Goal: Browse casually: Explore the website without a specific task or goal

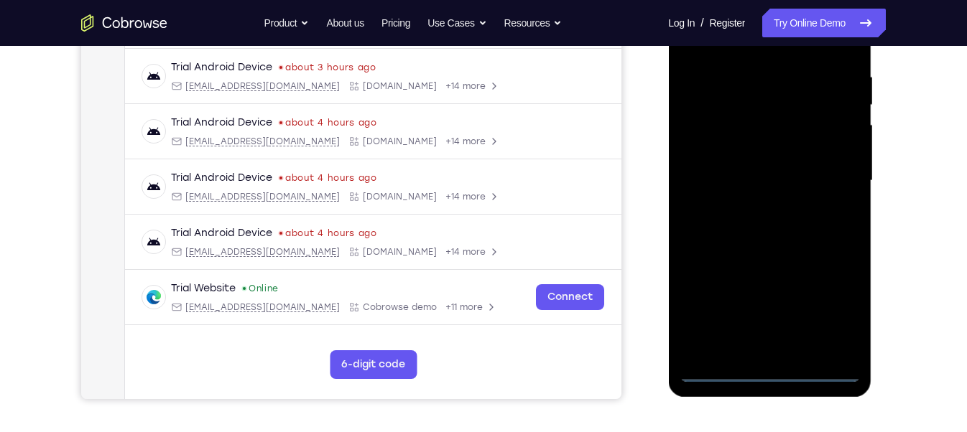
scroll to position [271, 0]
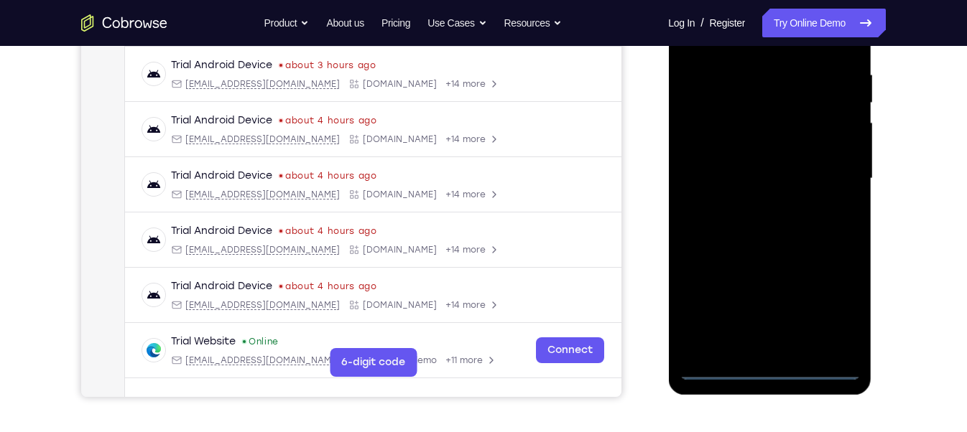
click at [774, 360] on div at bounding box center [769, 179] width 181 height 402
click at [771, 370] on div at bounding box center [769, 179] width 181 height 402
click at [833, 304] on div at bounding box center [769, 179] width 181 height 402
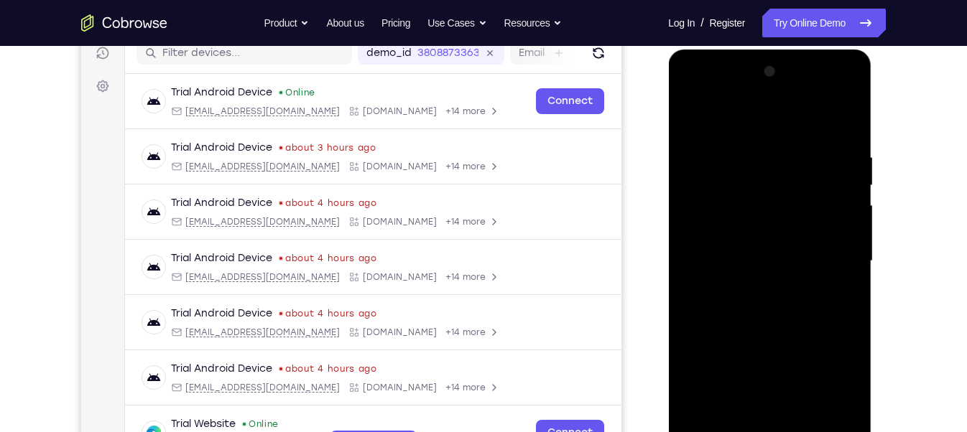
click at [690, 98] on div at bounding box center [769, 261] width 181 height 402
click at [823, 250] on div at bounding box center [769, 261] width 181 height 402
click at [755, 288] on div at bounding box center [769, 261] width 181 height 402
click at [758, 247] on div at bounding box center [769, 261] width 181 height 402
click at [768, 232] on div at bounding box center [769, 261] width 181 height 402
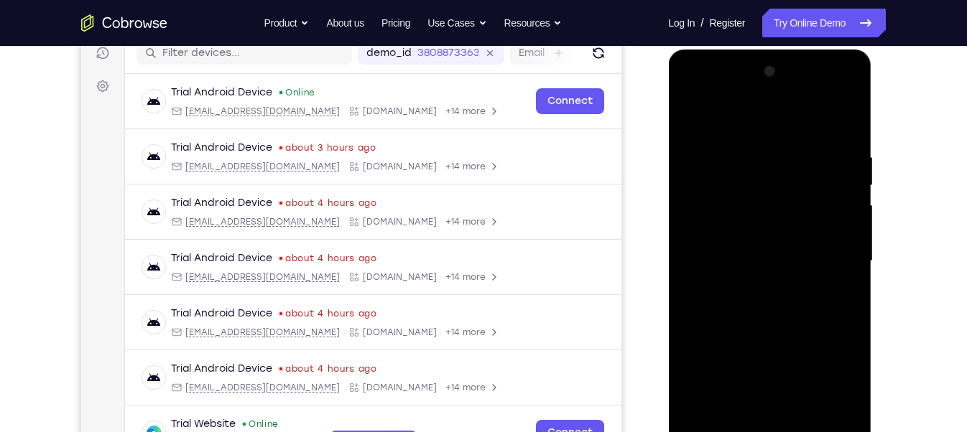
click at [766, 258] on div at bounding box center [769, 261] width 181 height 402
click at [774, 309] on div at bounding box center [769, 261] width 181 height 402
click at [774, 308] on div at bounding box center [769, 261] width 181 height 402
click at [773, 307] on div at bounding box center [769, 261] width 181 height 402
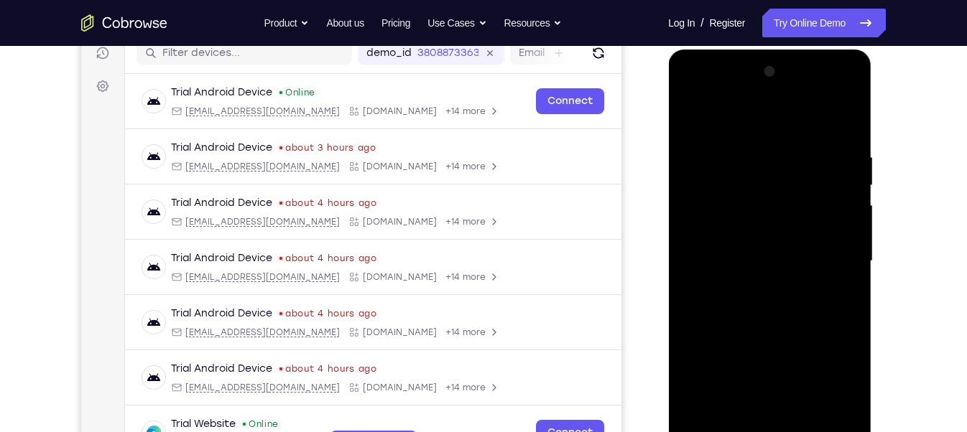
click at [773, 307] on div at bounding box center [769, 261] width 181 height 402
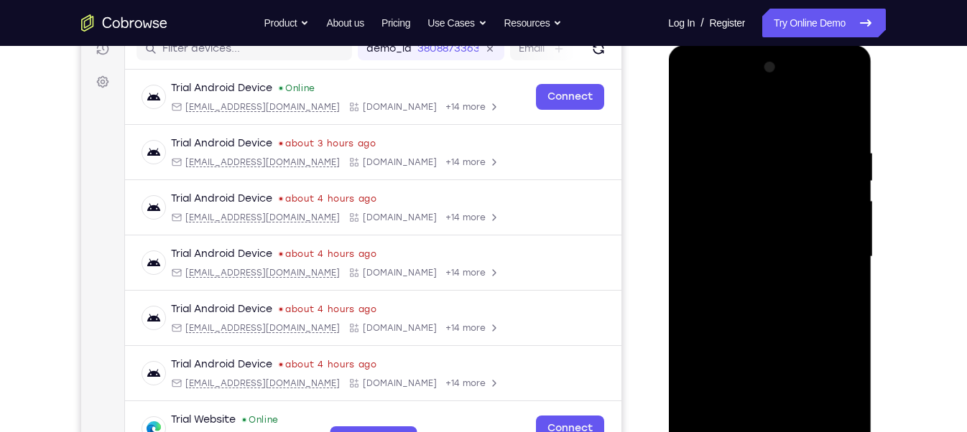
click at [777, 324] on div at bounding box center [769, 257] width 181 height 402
click at [764, 317] on div at bounding box center [769, 257] width 181 height 402
click at [739, 154] on div at bounding box center [769, 257] width 181 height 402
drag, startPoint x: 838, startPoint y: 268, endPoint x: 673, endPoint y: 266, distance: 165.2
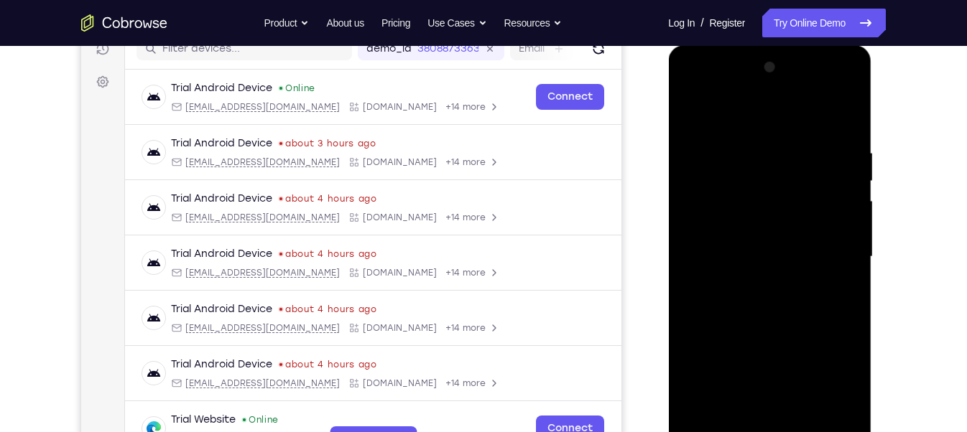
click at [673, 266] on div at bounding box center [769, 259] width 203 height 428
drag, startPoint x: 820, startPoint y: 214, endPoint x: 695, endPoint y: 206, distance: 125.9
click at [695, 206] on div at bounding box center [769, 257] width 181 height 402
drag, startPoint x: 697, startPoint y: 220, endPoint x: 835, endPoint y: 198, distance: 139.6
click at [835, 198] on div at bounding box center [769, 257] width 181 height 402
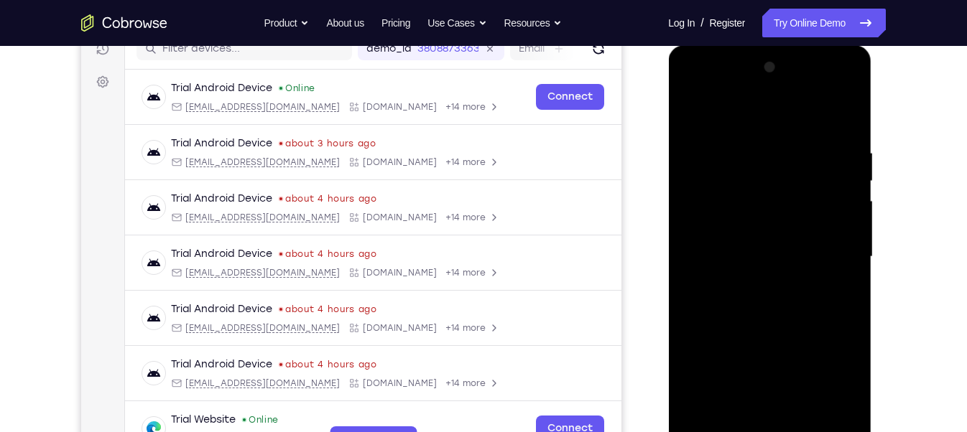
drag, startPoint x: 842, startPoint y: 206, endPoint x: 779, endPoint y: 200, distance: 63.5
click at [779, 200] on div at bounding box center [769, 257] width 181 height 402
drag, startPoint x: 833, startPoint y: 268, endPoint x: 756, endPoint y: 266, distance: 76.9
click at [756, 266] on div at bounding box center [769, 257] width 181 height 402
click at [699, 122] on div at bounding box center [769, 257] width 181 height 402
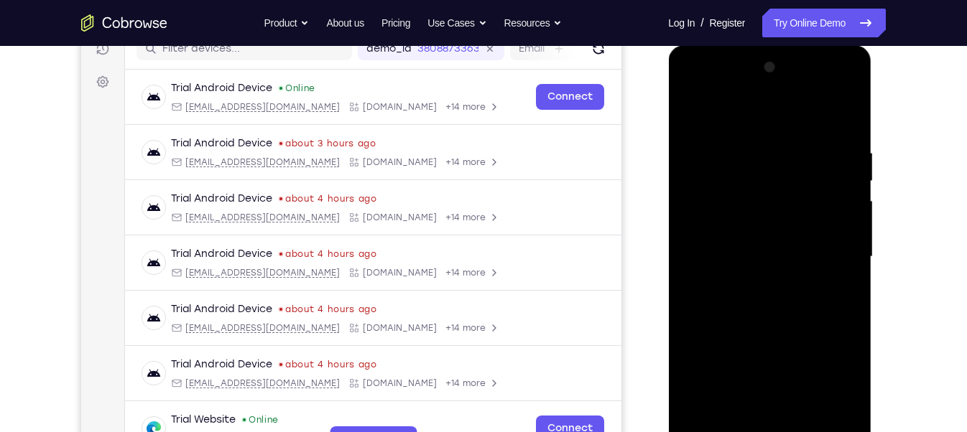
drag, startPoint x: 728, startPoint y: 294, endPoint x: 728, endPoint y: 182, distance: 112.8
click at [728, 182] on div at bounding box center [769, 257] width 181 height 402
click at [703, 282] on div at bounding box center [769, 257] width 181 height 402
click at [689, 114] on div at bounding box center [769, 257] width 181 height 402
click at [693, 113] on div at bounding box center [769, 257] width 181 height 402
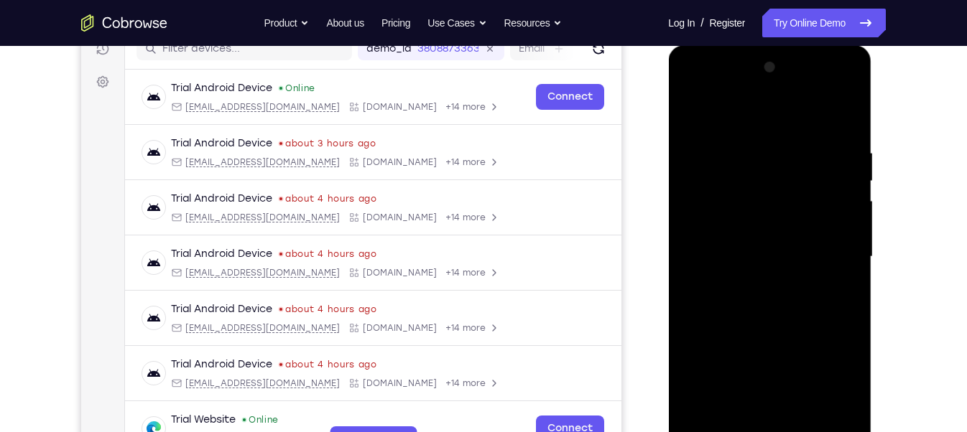
click at [704, 213] on div at bounding box center [769, 257] width 181 height 402
click at [824, 417] on div at bounding box center [769, 257] width 181 height 402
click at [780, 419] on div at bounding box center [769, 257] width 181 height 402
click at [758, 241] on div at bounding box center [769, 257] width 181 height 402
click at [731, 420] on div at bounding box center [769, 257] width 181 height 402
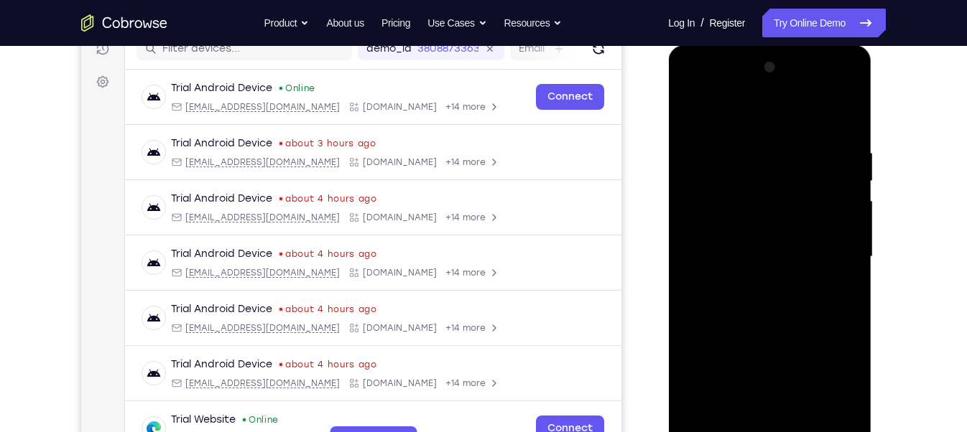
click at [735, 421] on div at bounding box center [769, 257] width 181 height 402
click at [787, 361] on div at bounding box center [769, 257] width 181 height 402
click at [787, 277] on div at bounding box center [769, 257] width 181 height 402
click at [800, 418] on div at bounding box center [769, 257] width 181 height 402
click at [840, 417] on div at bounding box center [769, 257] width 181 height 402
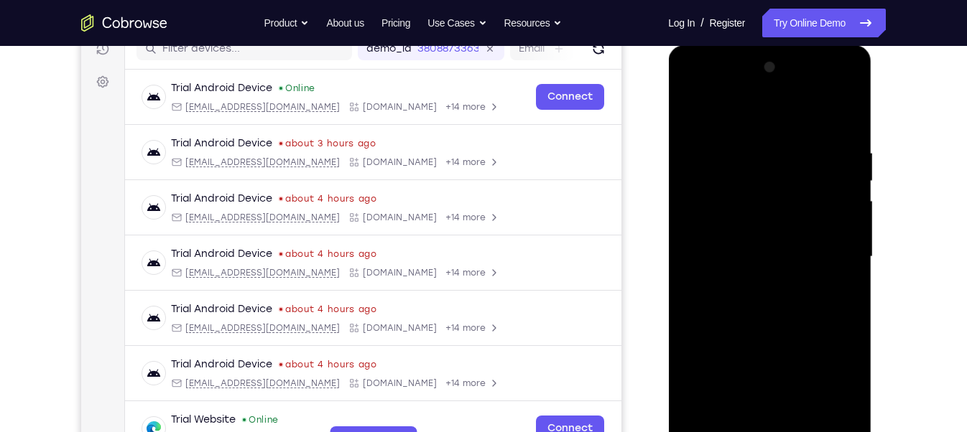
drag, startPoint x: 840, startPoint y: 293, endPoint x: 720, endPoint y: 291, distance: 120.7
click at [720, 291] on div at bounding box center [769, 257] width 181 height 402
click at [853, 239] on div at bounding box center [769, 257] width 181 height 402
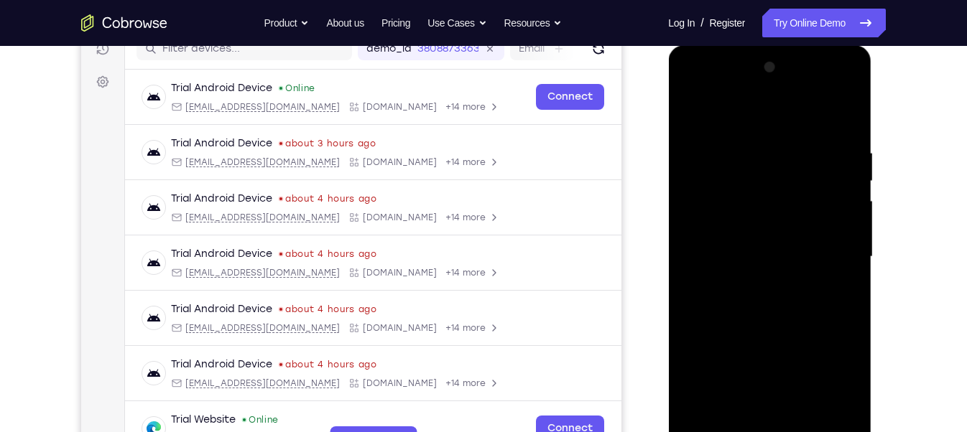
click at [846, 270] on div at bounding box center [769, 257] width 181 height 402
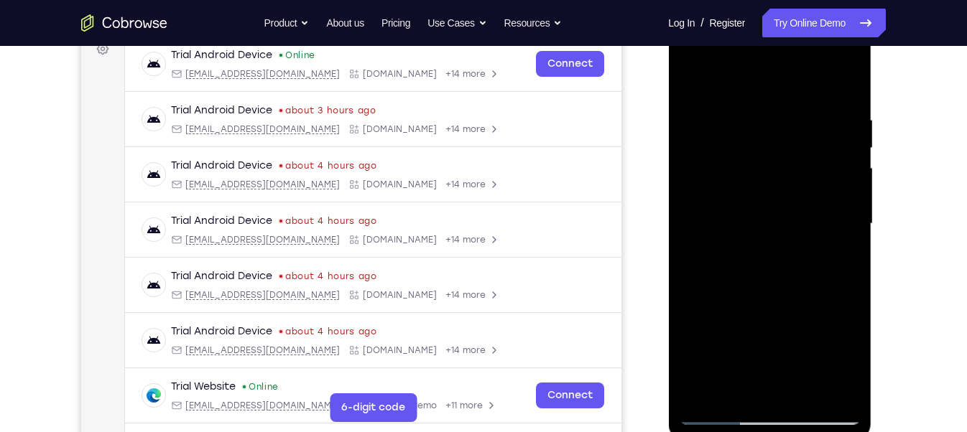
scroll to position [224, 0]
click at [845, 87] on div at bounding box center [769, 225] width 181 height 402
click at [804, 389] on div at bounding box center [769, 225] width 181 height 402
click at [748, 294] on div at bounding box center [769, 225] width 181 height 402
click at [848, 144] on div at bounding box center [769, 225] width 181 height 402
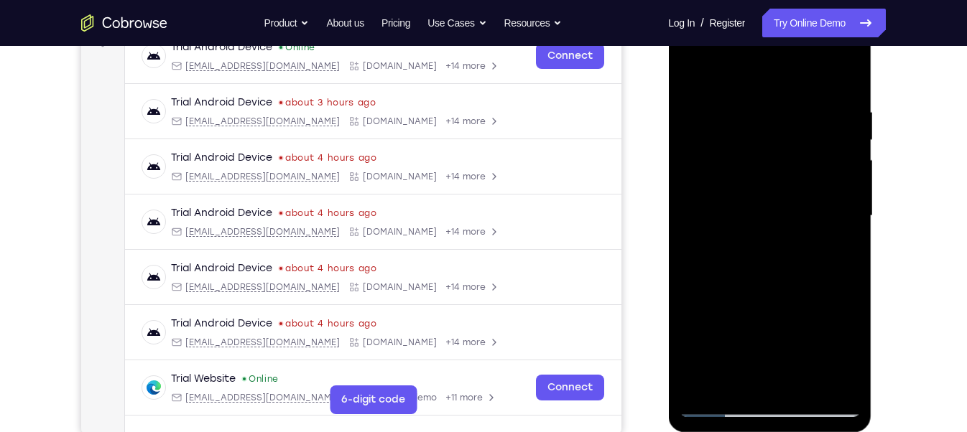
scroll to position [228, 0]
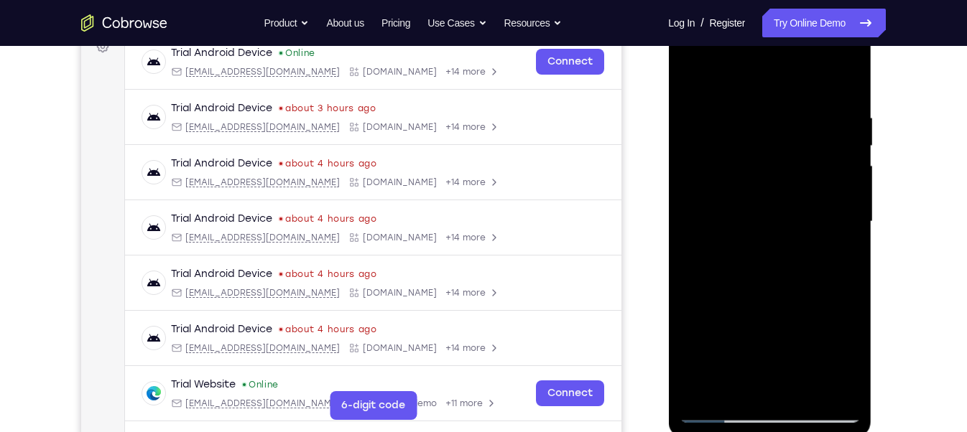
click at [848, 141] on div at bounding box center [769, 222] width 181 height 402
click at [697, 74] on div at bounding box center [769, 222] width 181 height 402
drag, startPoint x: 755, startPoint y: 164, endPoint x: 726, endPoint y: 354, distance: 191.8
click at [726, 354] on div at bounding box center [769, 222] width 181 height 402
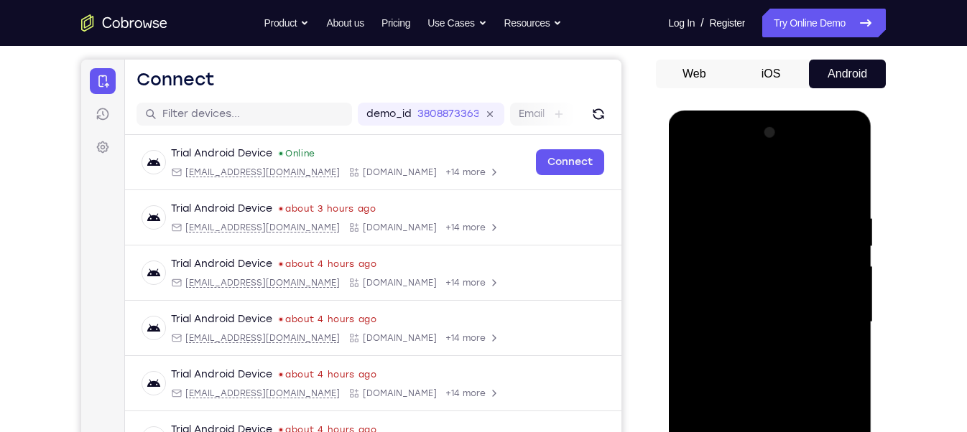
scroll to position [126, 0]
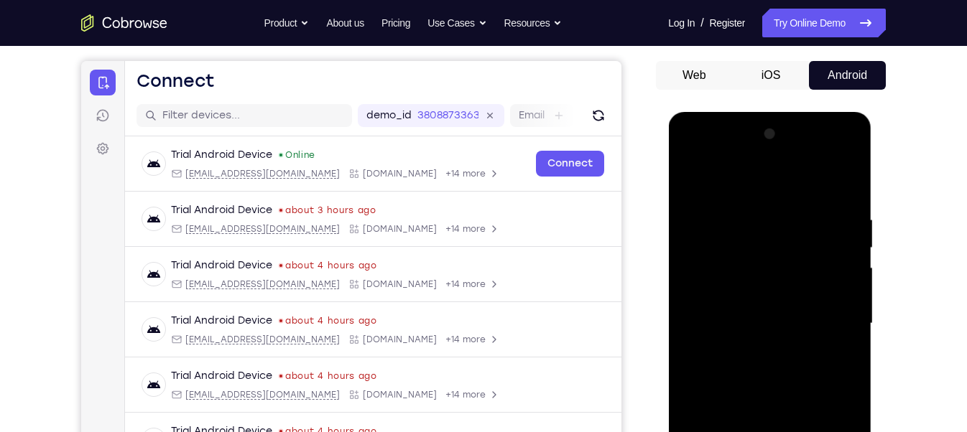
drag, startPoint x: 791, startPoint y: 231, endPoint x: 787, endPoint y: 366, distance: 135.1
click at [787, 366] on div at bounding box center [769, 324] width 181 height 402
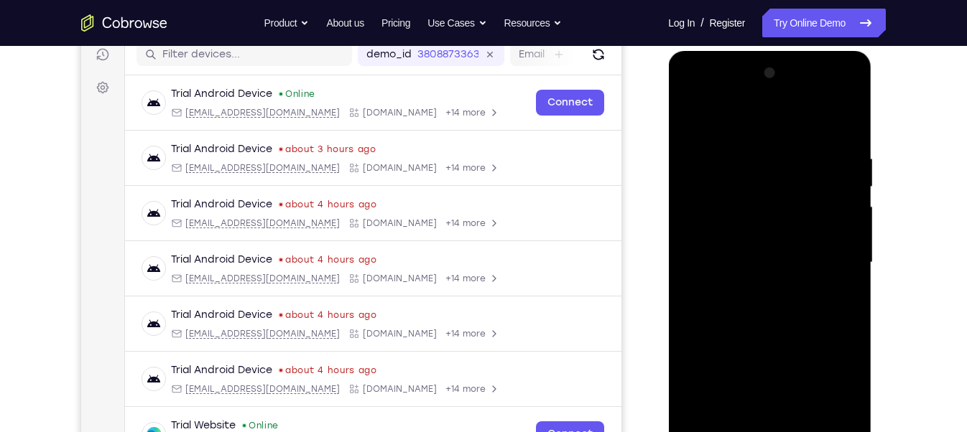
scroll to position [188, 0]
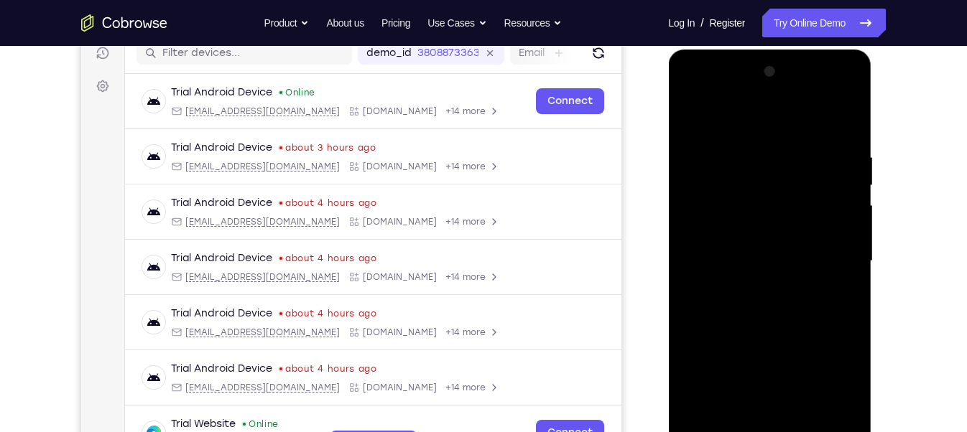
click at [760, 150] on div at bounding box center [769, 261] width 181 height 402
click at [842, 126] on div at bounding box center [769, 261] width 181 height 402
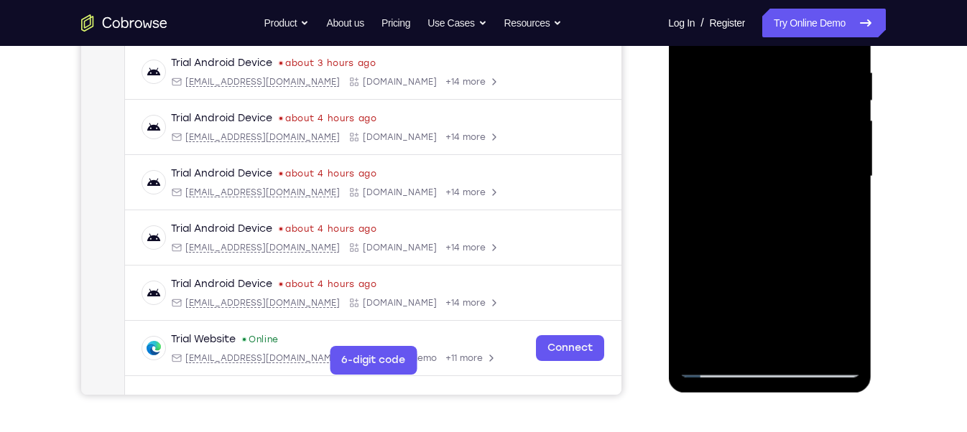
scroll to position [275, 0]
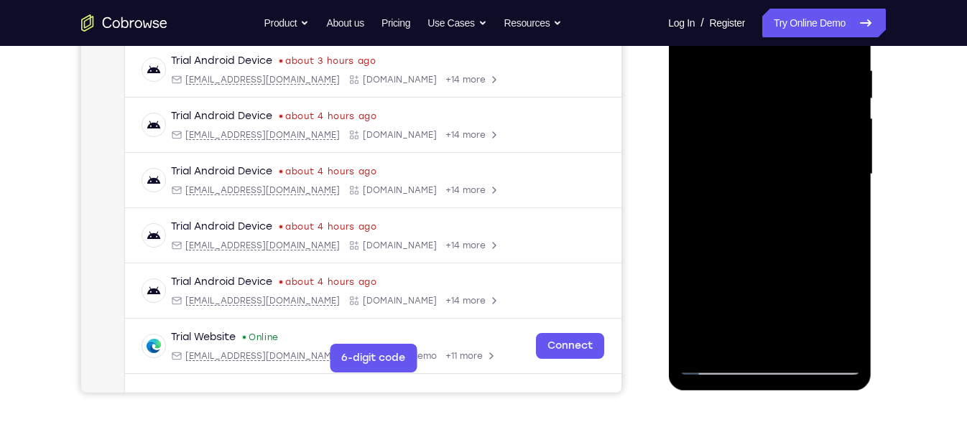
click at [832, 343] on div at bounding box center [769, 174] width 181 height 402
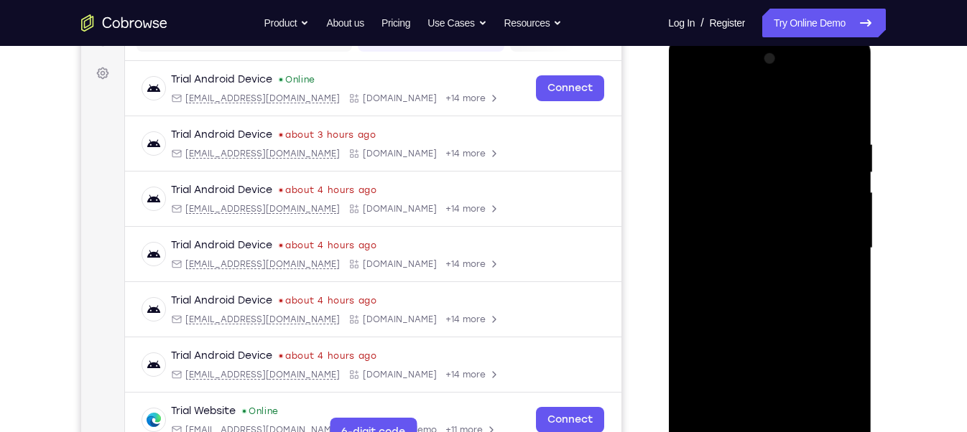
scroll to position [199, 0]
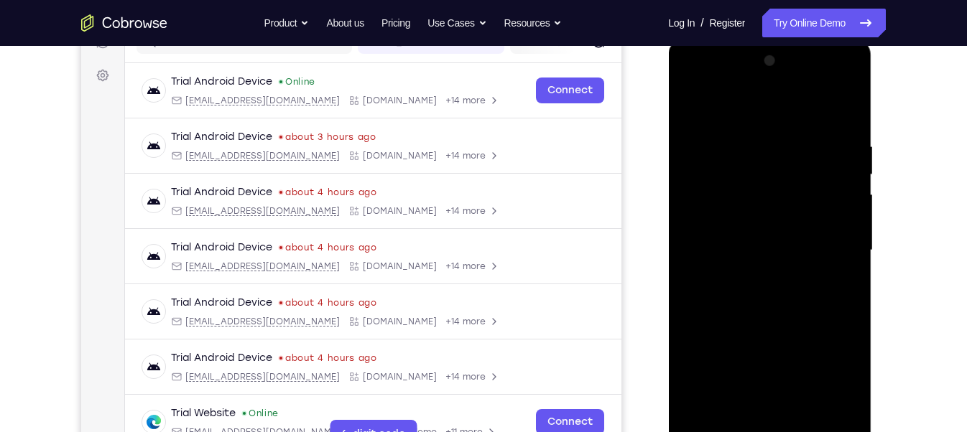
click at [705, 421] on div at bounding box center [769, 251] width 181 height 402
click at [855, 97] on div at bounding box center [769, 251] width 181 height 402
drag, startPoint x: 744, startPoint y: 342, endPoint x: 742, endPoint y: 280, distance: 61.8
click at [742, 280] on div at bounding box center [769, 251] width 181 height 402
click at [692, 111] on div at bounding box center [769, 251] width 181 height 402
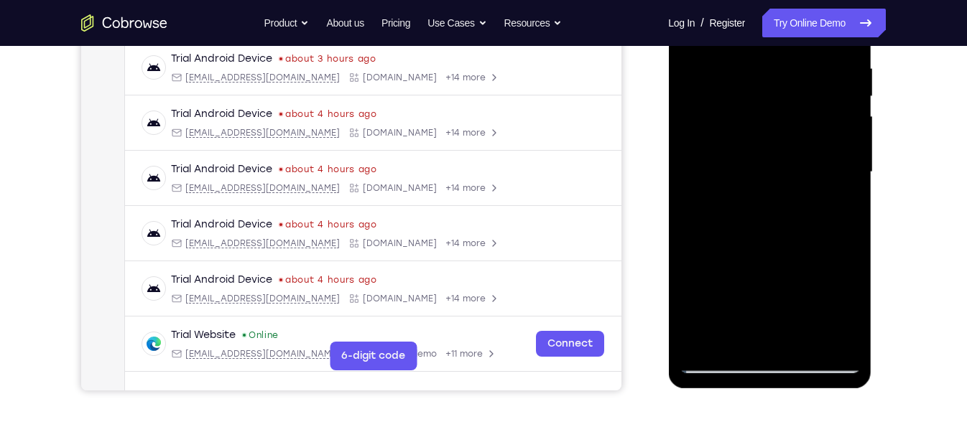
scroll to position [279, 0]
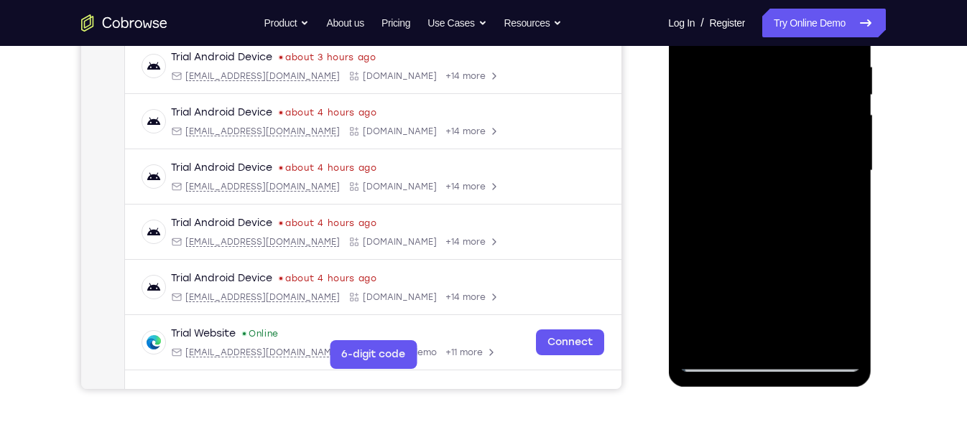
drag, startPoint x: 771, startPoint y: 216, endPoint x: 773, endPoint y: 151, distance: 65.4
click at [773, 151] on div at bounding box center [769, 171] width 181 height 402
click at [740, 337] on div at bounding box center [769, 171] width 181 height 402
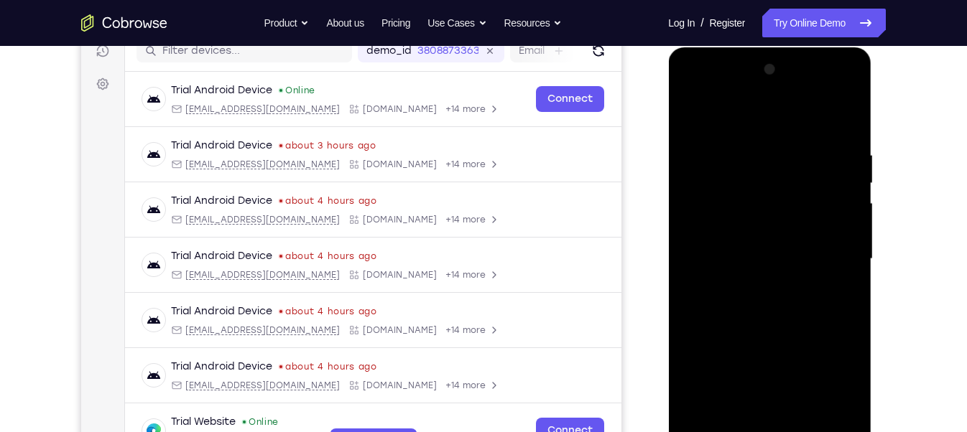
scroll to position [186, 0]
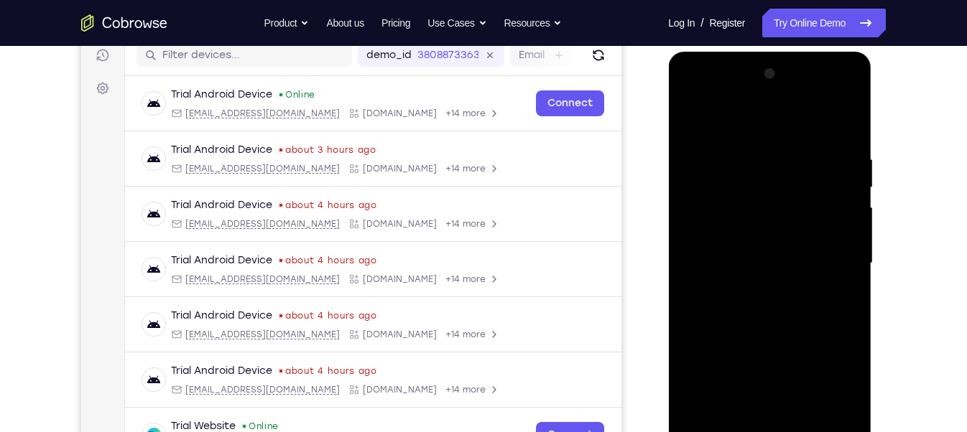
click at [804, 114] on div at bounding box center [769, 263] width 181 height 402
